Goal: Task Accomplishment & Management: Use online tool/utility

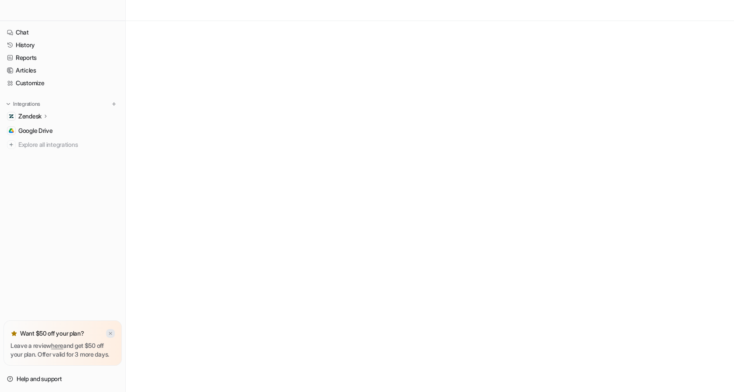
click at [110, 341] on p "Leave a review here and get $50 off your plan. Offer valid for 3 more days." at bounding box center [62, 349] width 104 height 17
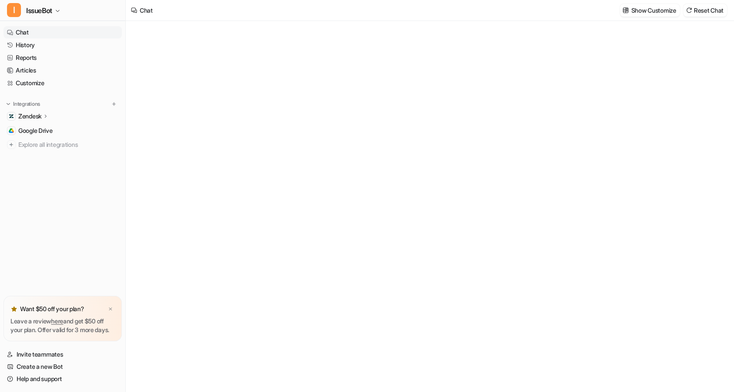
type textarea "**********"
click at [108, 306] on img at bounding box center [110, 309] width 5 height 6
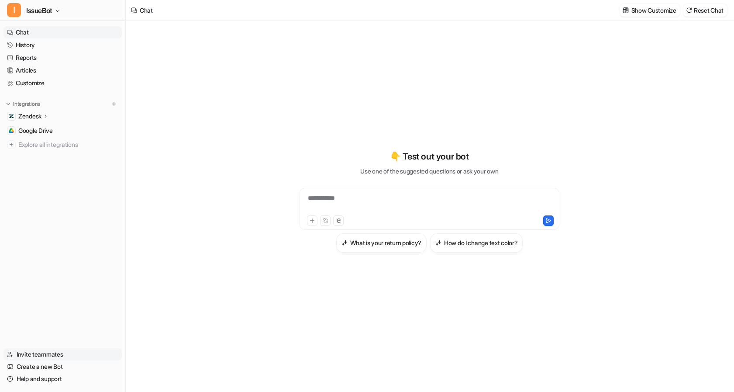
click at [59, 355] on link "Invite teammates" at bounding box center [62, 354] width 118 height 12
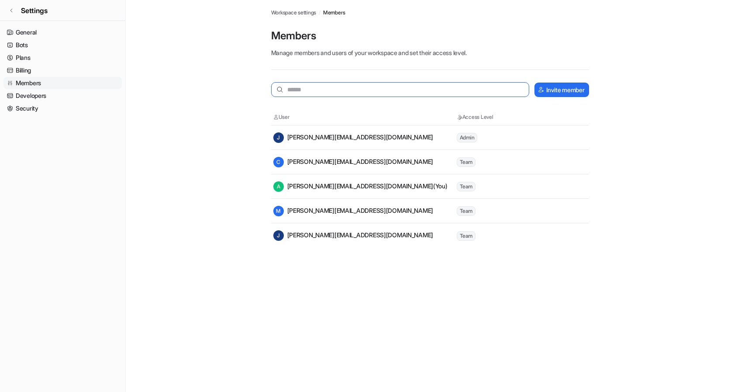
click at [410, 89] on input "text" at bounding box center [400, 89] width 259 height 15
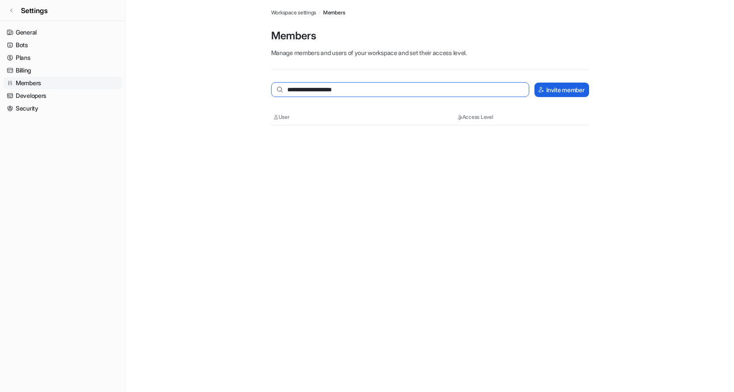
type input "**********"
click at [566, 86] on button "Invite member" at bounding box center [562, 90] width 54 height 14
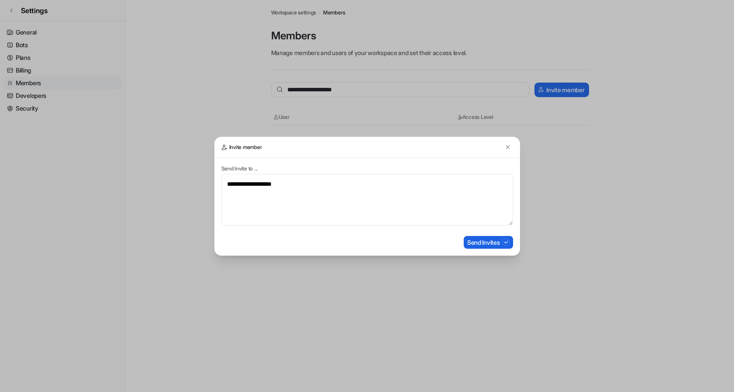
click at [485, 245] on button "Send Invites" at bounding box center [488, 242] width 49 height 13
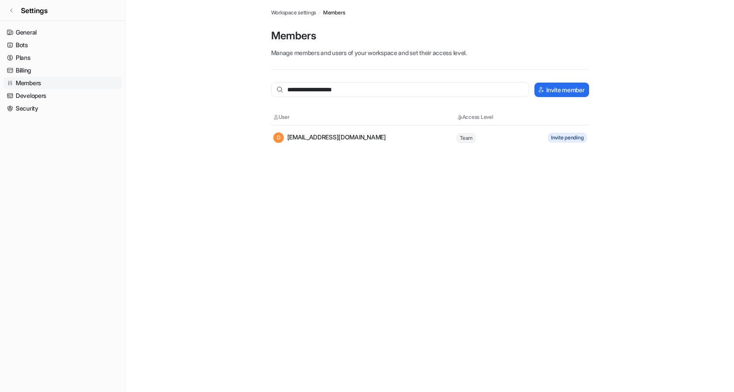
click at [27, 81] on link "Members" at bounding box center [62, 83] width 118 height 12
click at [297, 11] on span "Workspace settings" at bounding box center [293, 13] width 45 height 8
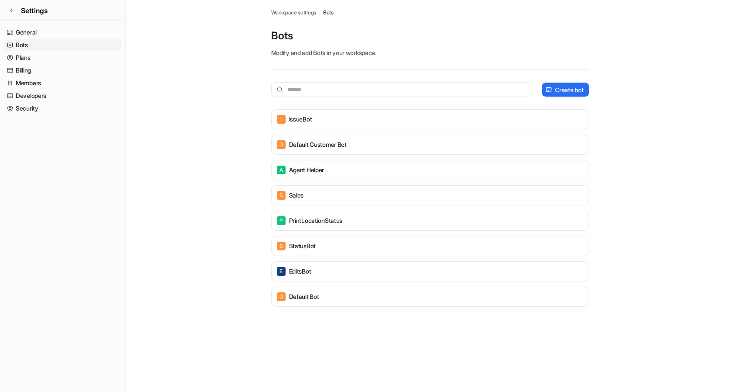
click at [331, 14] on span "Bots" at bounding box center [328, 13] width 10 height 8
click at [11, 8] on icon at bounding box center [11, 10] width 5 height 5
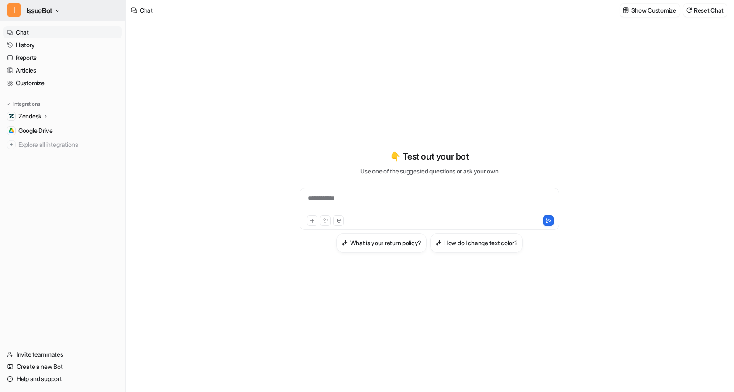
click at [52, 10] on span "IssueBot" at bounding box center [39, 10] width 26 height 12
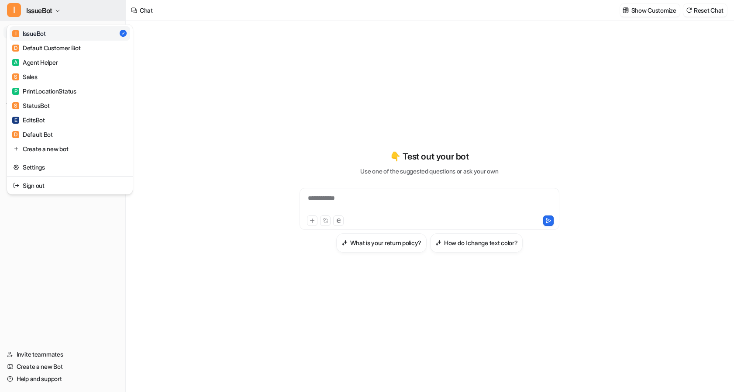
click at [89, 9] on button "I IssueBot" at bounding box center [62, 10] width 125 height 21
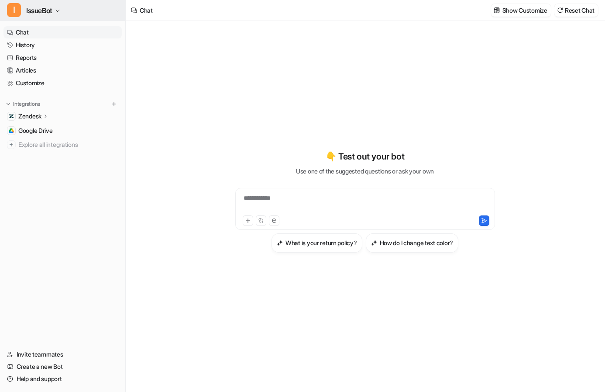
click at [57, 9] on icon "button" at bounding box center [57, 10] width 5 height 5
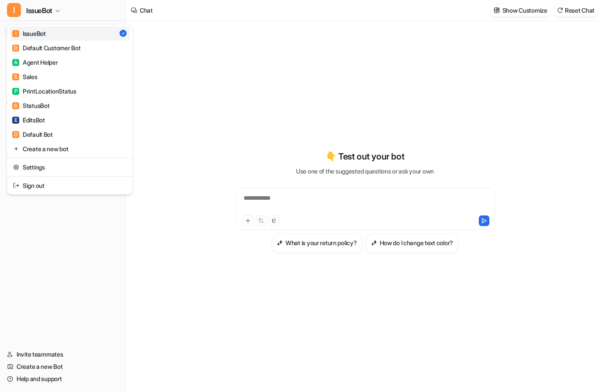
click at [198, 78] on div "**********" at bounding box center [302, 196] width 605 height 392
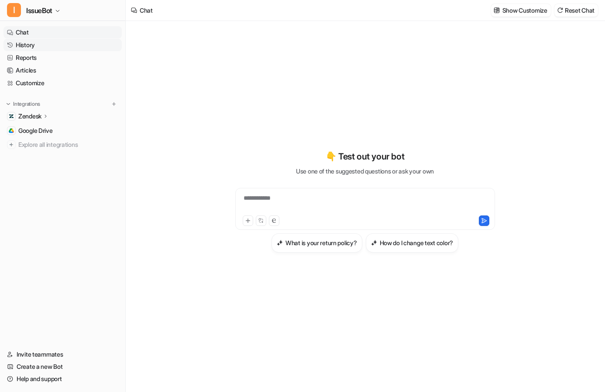
click at [55, 46] on link "History" at bounding box center [62, 45] width 118 height 12
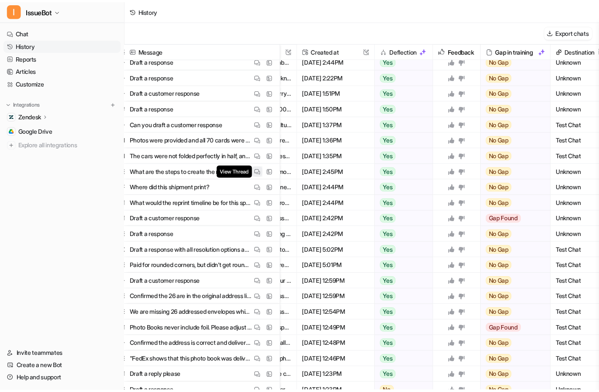
scroll to position [0, 164]
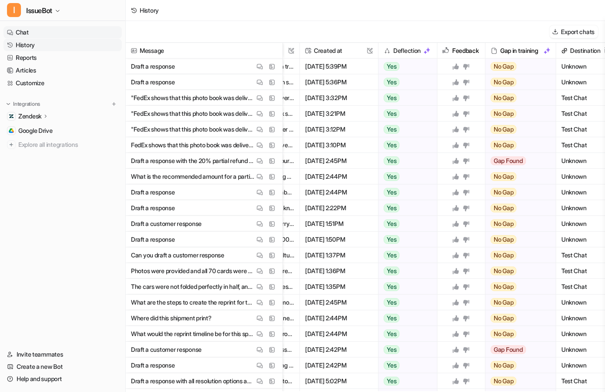
click at [31, 32] on link "Chat" at bounding box center [62, 32] width 118 height 12
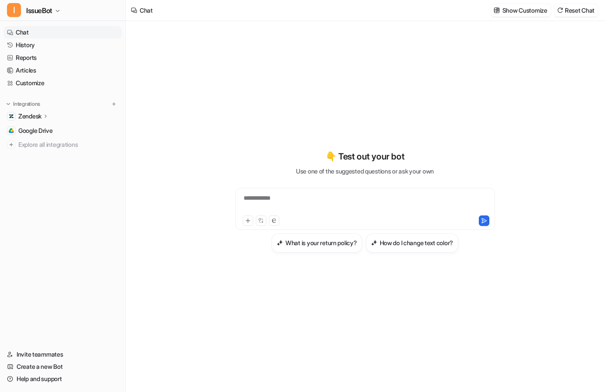
click at [48, 117] on icon at bounding box center [46, 116] width 6 height 7
click at [47, 131] on p "Overview" at bounding box center [38, 128] width 26 height 9
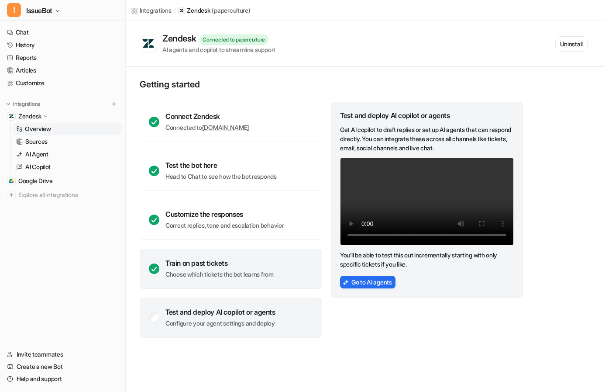
click at [274, 262] on div "Train on past tickets" at bounding box center [220, 263] width 108 height 9
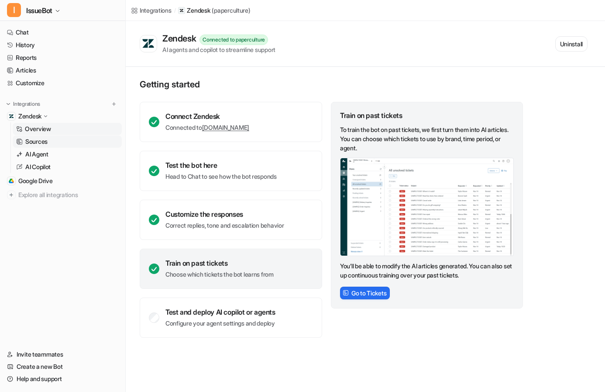
click at [66, 144] on link "Sources" at bounding box center [67, 141] width 109 height 12
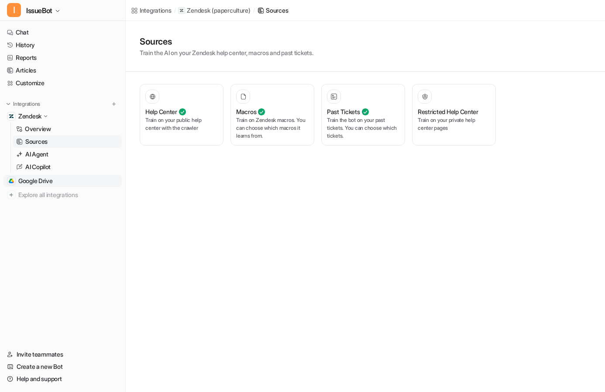
click at [74, 182] on link "Google Drive" at bounding box center [62, 181] width 118 height 12
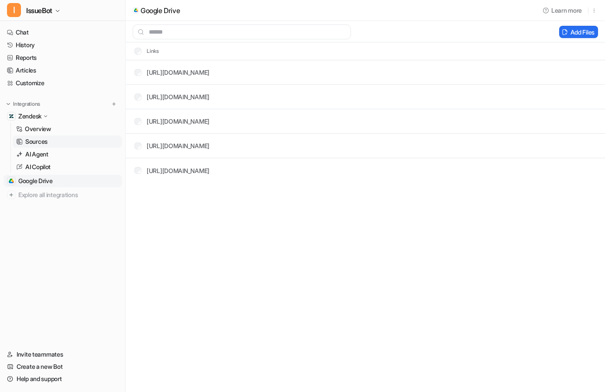
click at [64, 138] on link "Sources" at bounding box center [67, 141] width 109 height 12
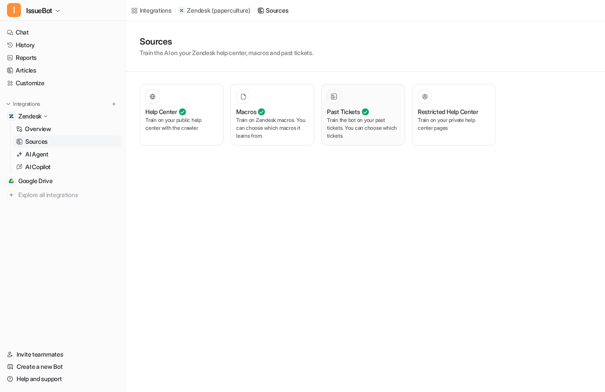
click at [348, 131] on p "Train the bot on your past tickets. You can choose which tickets." at bounding box center [363, 128] width 72 height 24
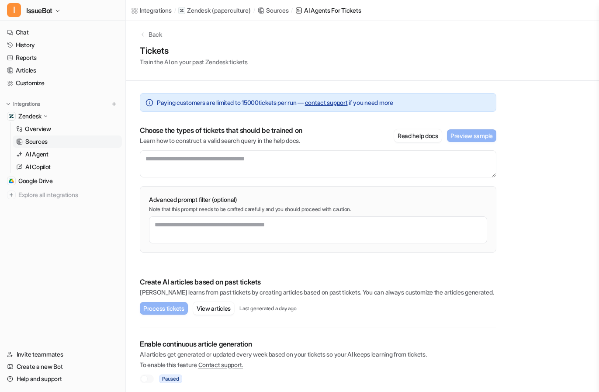
scroll to position [9, 0]
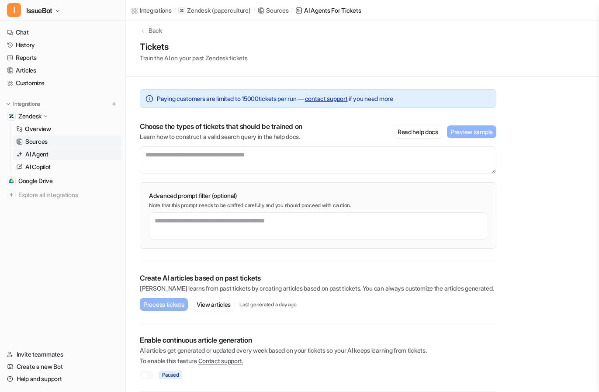
click at [53, 158] on link "AI Agent" at bounding box center [67, 154] width 109 height 12
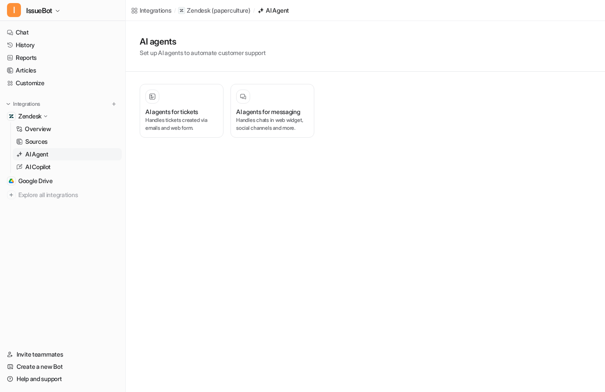
click at [53, 158] on link "AI Agent" at bounding box center [67, 154] width 109 height 12
click at [190, 115] on h3 "AI agents for tickets" at bounding box center [171, 111] width 53 height 9
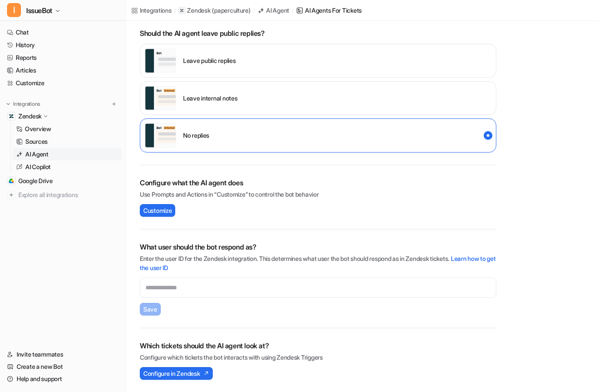
scroll to position [26, 0]
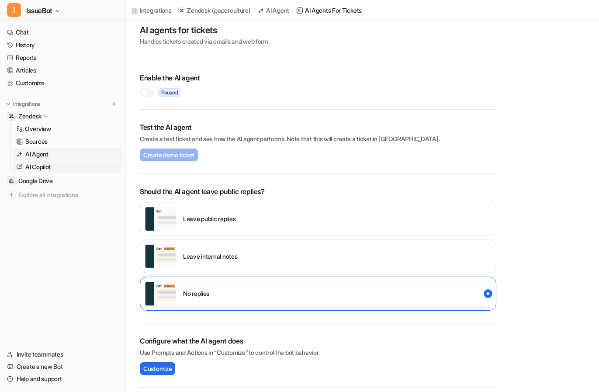
click at [70, 166] on link "AI Copilot" at bounding box center [67, 167] width 109 height 12
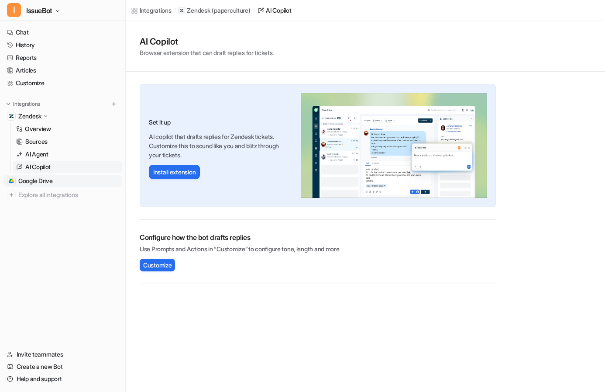
click at [51, 180] on span "Google Drive" at bounding box center [35, 180] width 35 height 9
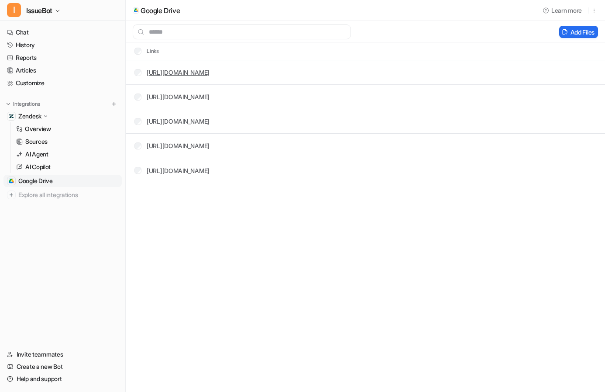
click at [210, 71] on link "https://docs.google.com/document/d/1iTdFtDy2lie1HjfeUUvt7Oa1dh1JT8nQZY3BhGUIEqA…" at bounding box center [178, 72] width 63 height 7
click at [48, 12] on span "IssueBot" at bounding box center [39, 10] width 26 height 12
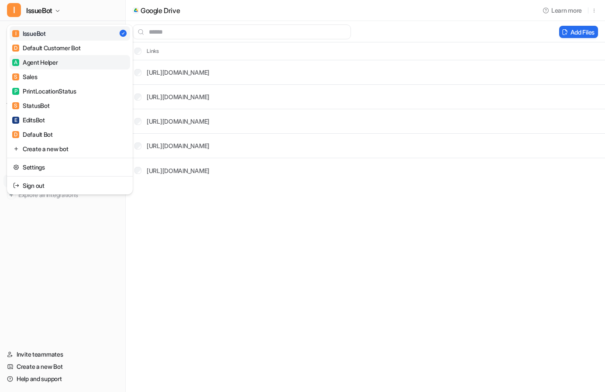
click at [54, 63] on div "A Agent Helper" at bounding box center [35, 62] width 46 height 9
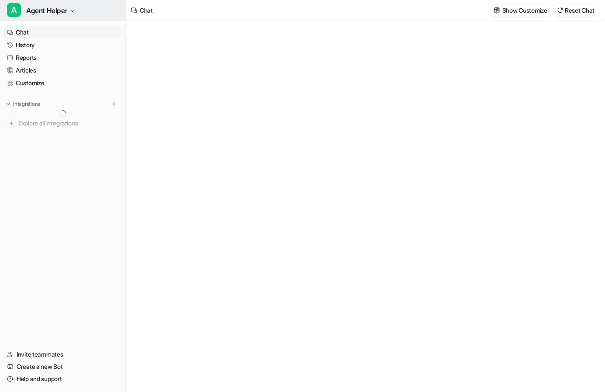
click at [46, 10] on span "Agent Helper" at bounding box center [46, 10] width 41 height 12
type textarea "**********"
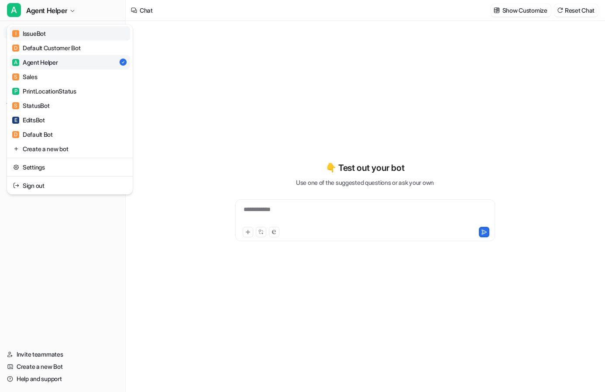
click at [53, 33] on link "I IssueBot" at bounding box center [70, 33] width 121 height 14
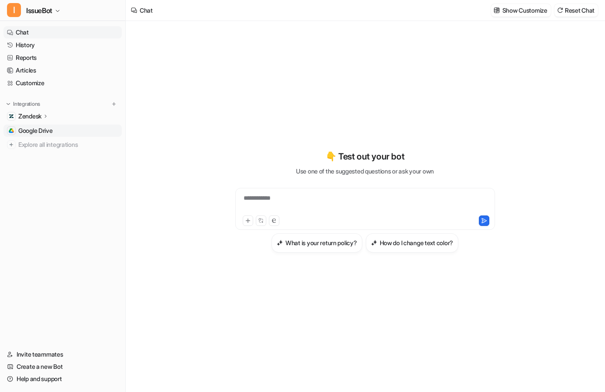
click at [59, 130] on link "Google Drive" at bounding box center [62, 130] width 118 height 12
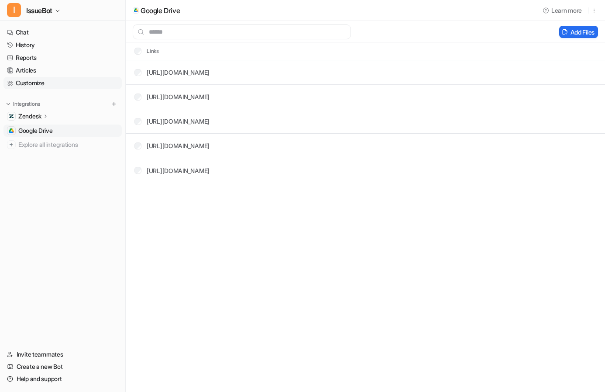
click at [52, 84] on link "Customize" at bounding box center [62, 83] width 118 height 12
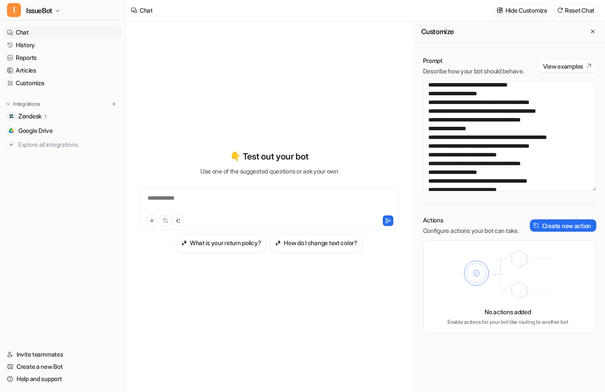
scroll to position [511, 0]
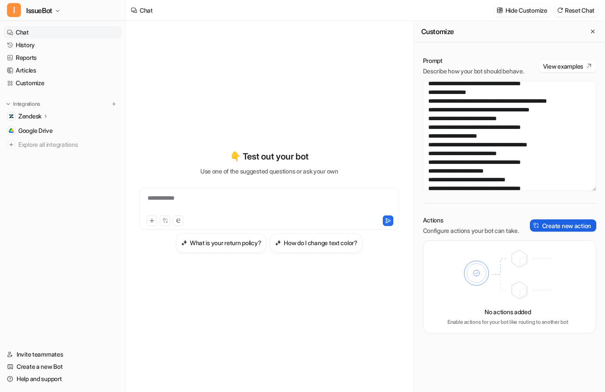
click at [564, 225] on button "Create new action" at bounding box center [563, 225] width 66 height 12
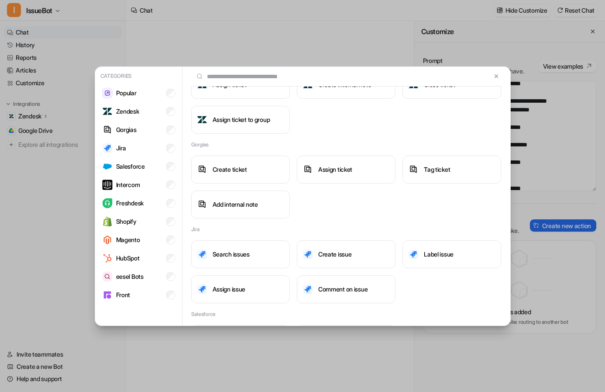
scroll to position [0, 0]
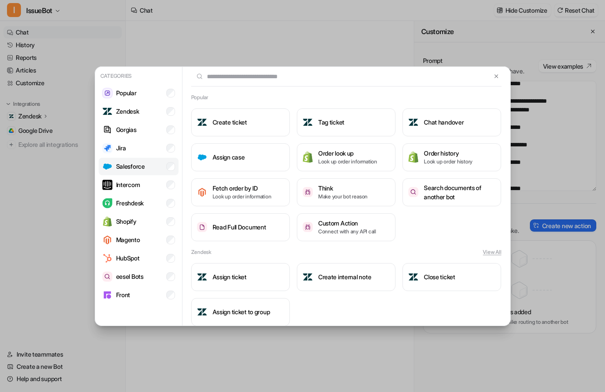
click at [134, 170] on p "Salesforce" at bounding box center [130, 166] width 29 height 9
click at [295, 40] on div "Categories Popular Zendesk Gorgias Jira Salesforce Intercom Freshdesk Shopify M…" at bounding box center [303, 196] width 430 height 392
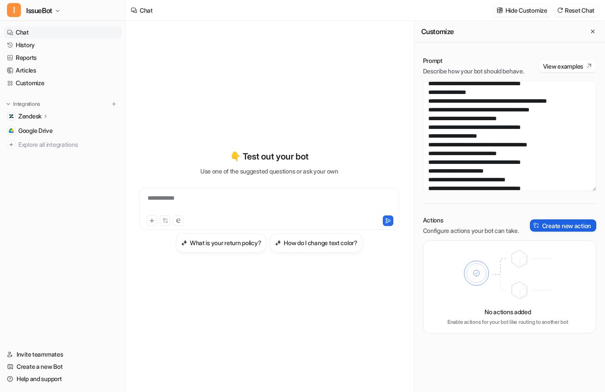
click at [547, 226] on button "Create new action" at bounding box center [563, 225] width 66 height 12
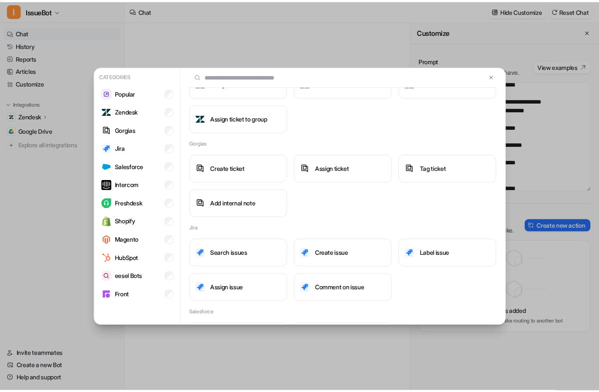
scroll to position [194, 0]
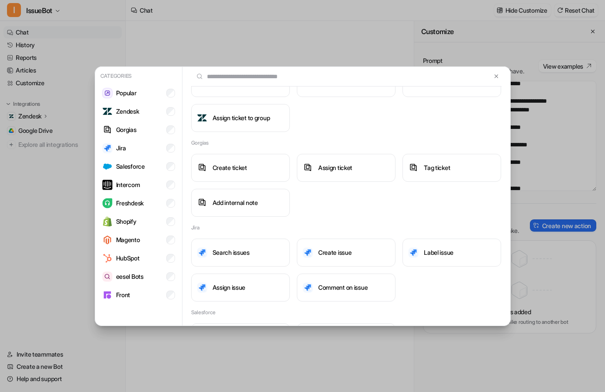
click at [267, 33] on div "Categories Popular Zendesk Gorgias Jira Salesforce Intercom Freshdesk Shopify M…" at bounding box center [303, 196] width 430 height 392
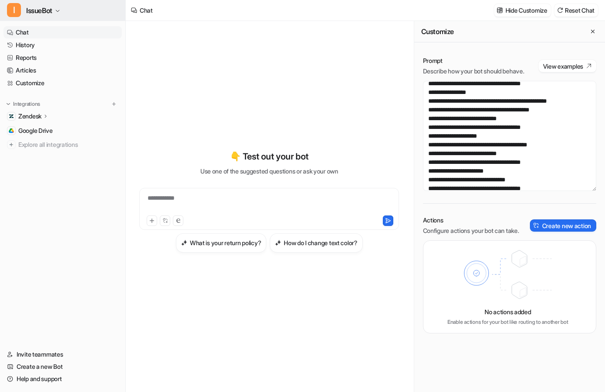
click at [56, 12] on icon "button" at bounding box center [57, 10] width 5 height 5
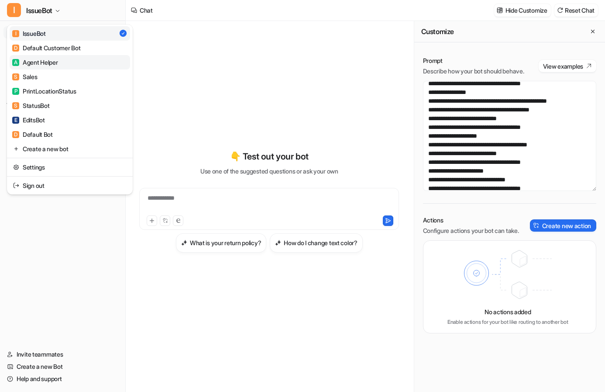
click at [58, 64] on div "A Agent Helper" at bounding box center [35, 62] width 46 height 9
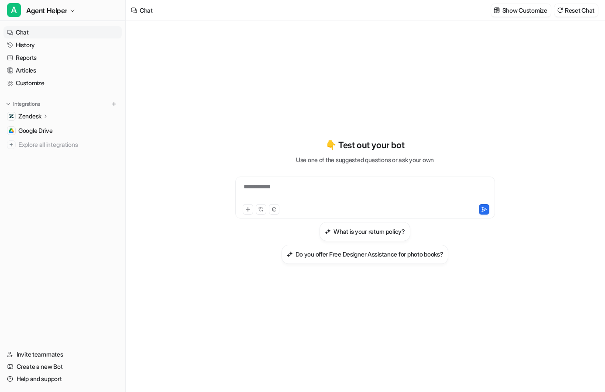
click at [60, 117] on div "Zendesk" at bounding box center [62, 116] width 118 height 12
click at [65, 156] on link "AI Agent" at bounding box center [67, 154] width 109 height 12
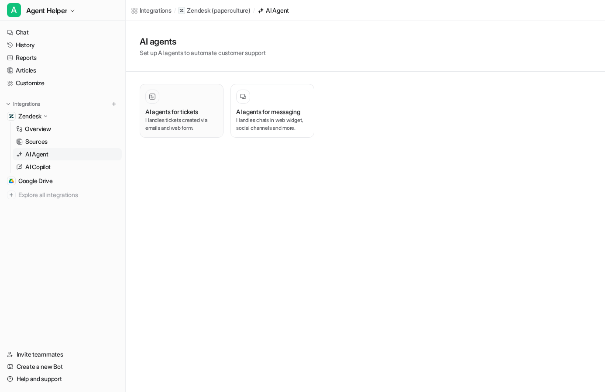
click at [165, 132] on button "AI agents for tickets Handles tickets created via emails and web form." at bounding box center [182, 111] width 84 height 54
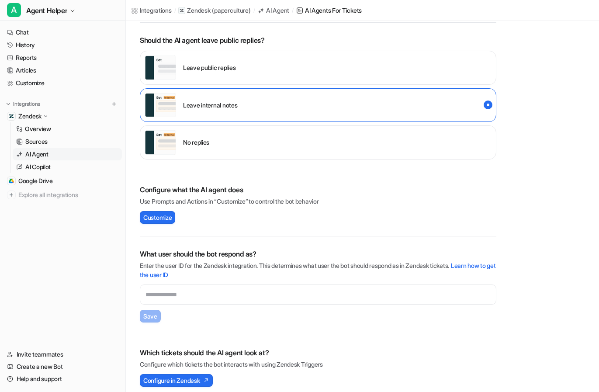
scroll to position [184, 0]
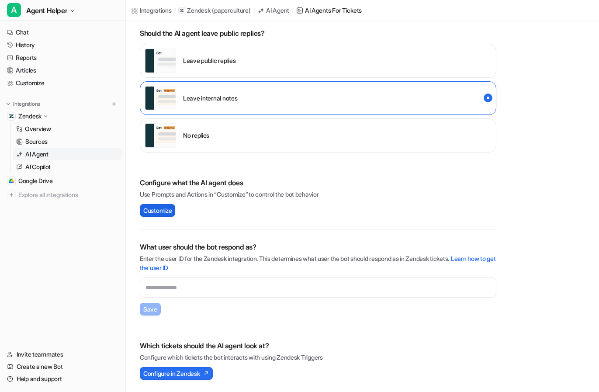
click at [164, 211] on span "Customize" at bounding box center [157, 210] width 28 height 9
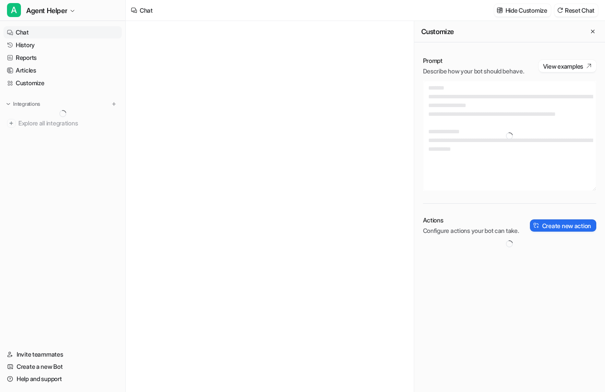
type textarea "**********"
